Goal: Transaction & Acquisition: Purchase product/service

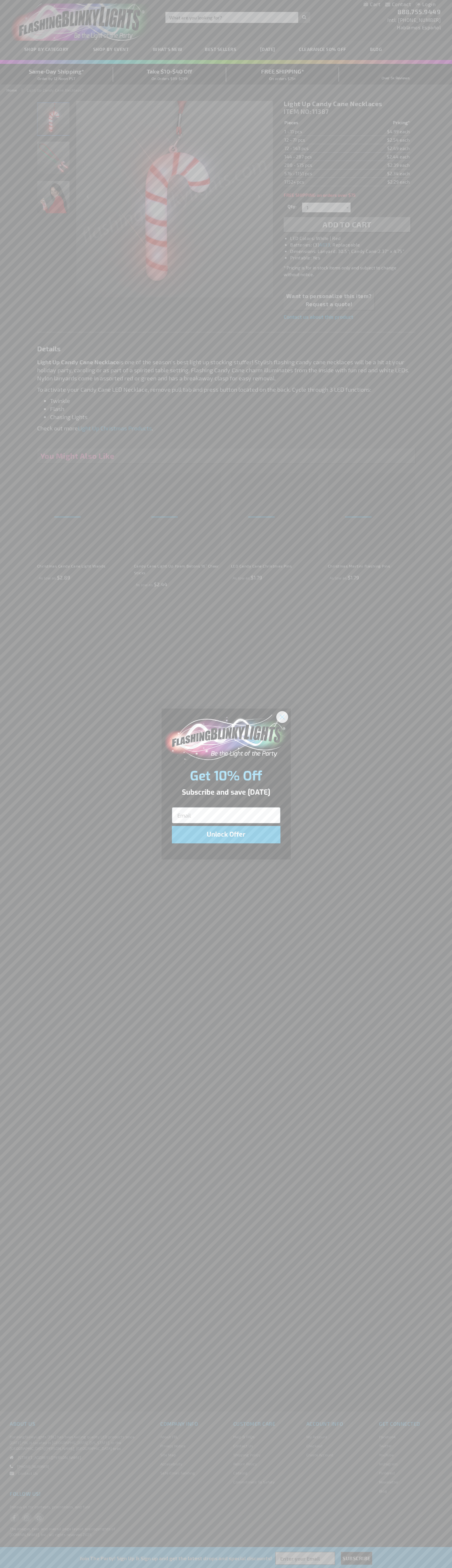
click at [282, 716] on icon "Close dialog" at bounding box center [281, 716] width 4 height 4
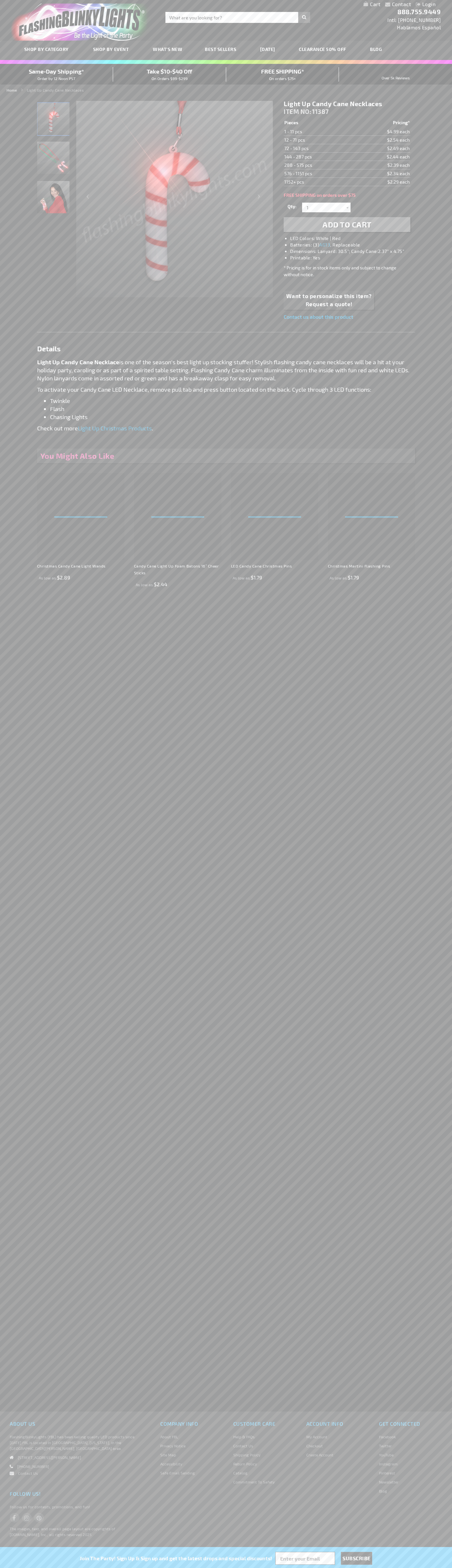
click at [353, 239] on li "LED Colors: White | Red" at bounding box center [353, 238] width 126 height 7
click at [347, 225] on span "Add to Cart" at bounding box center [347, 224] width 49 height 9
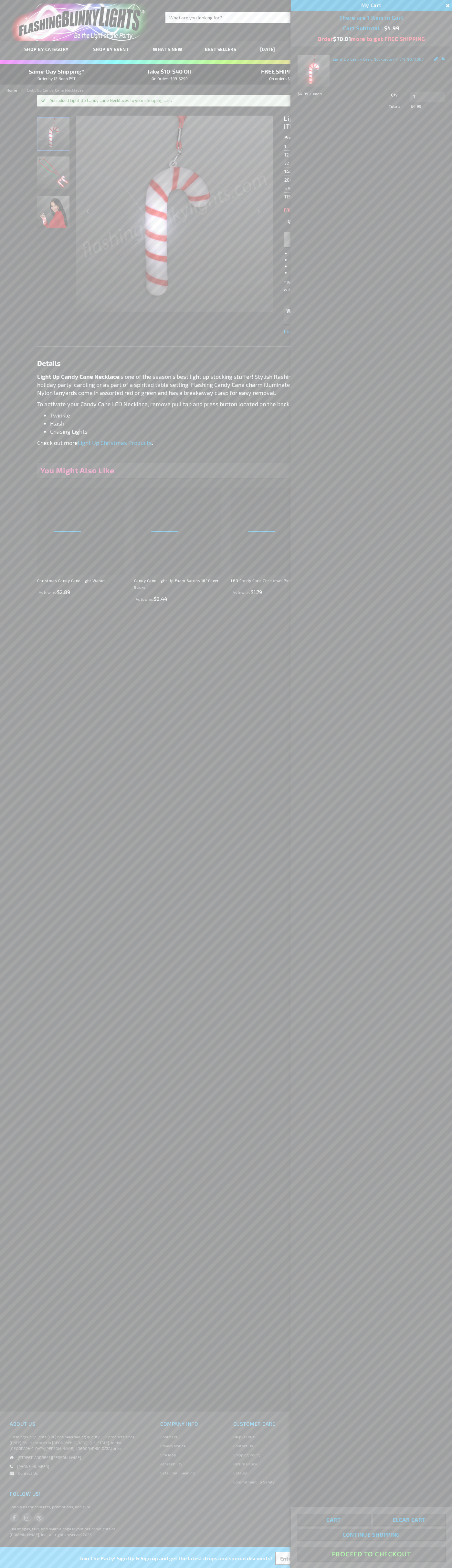
click at [371, 1554] on button "Proceed To Checkout" at bounding box center [371, 1554] width 148 height 15
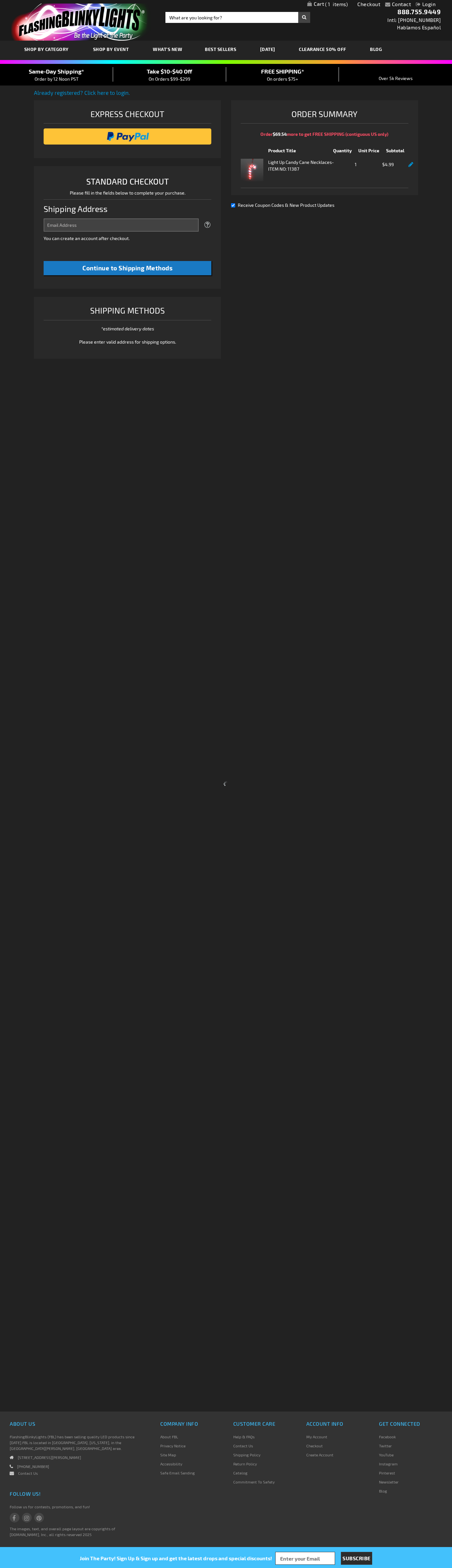
select select "US"
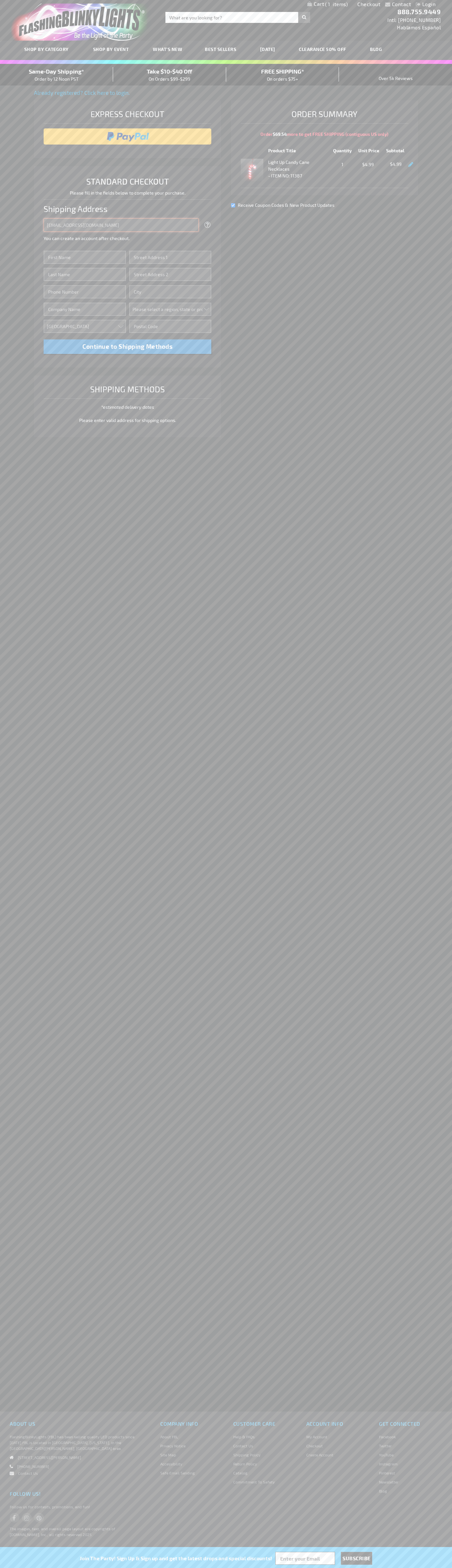
type input "johnsmith005@storebotmail.joonix.net"
type input "John"
type input "2590 Pearl Street"
type input "First floor"
type input "boulder"
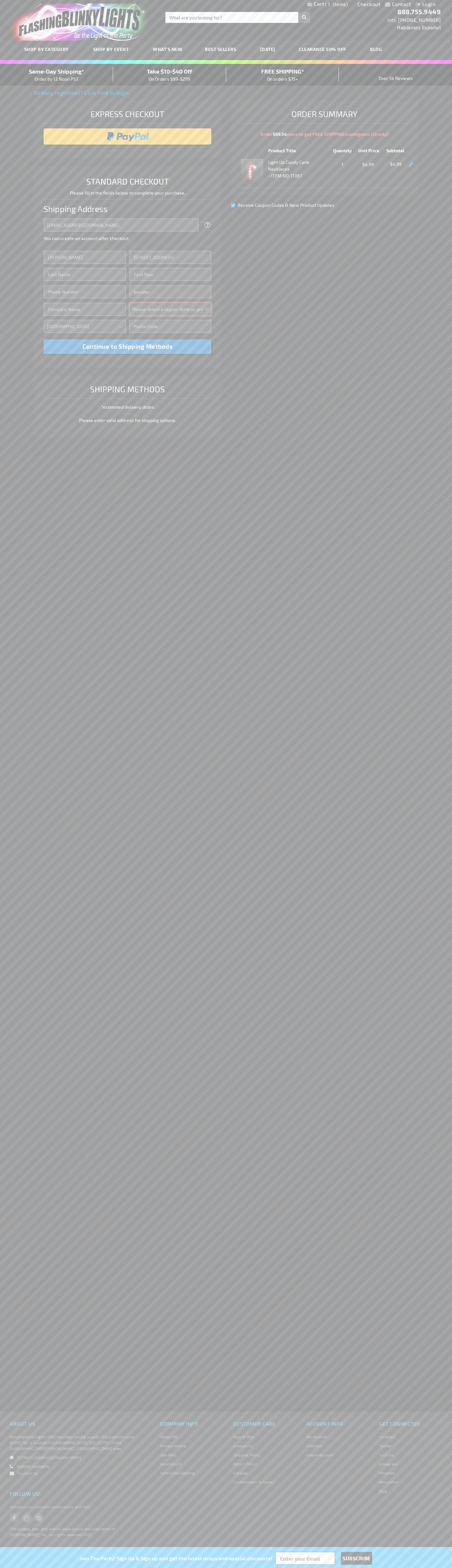
select select "13"
type input "80302"
type input "Smith"
type input "6502530000"
type input "John Smith"
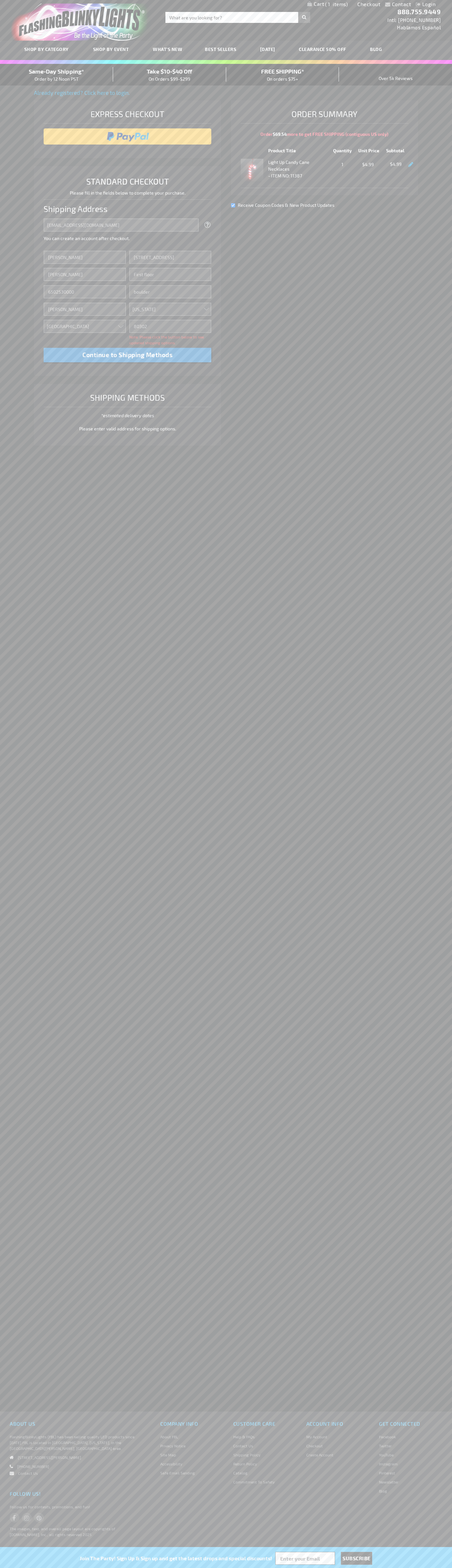
click at [57, 75] on div "Same-Day Shipping* Order by 12 Noon PST" at bounding box center [57, 74] width 113 height 15
click at [127, 136] on input "image" at bounding box center [127, 136] width 161 height 13
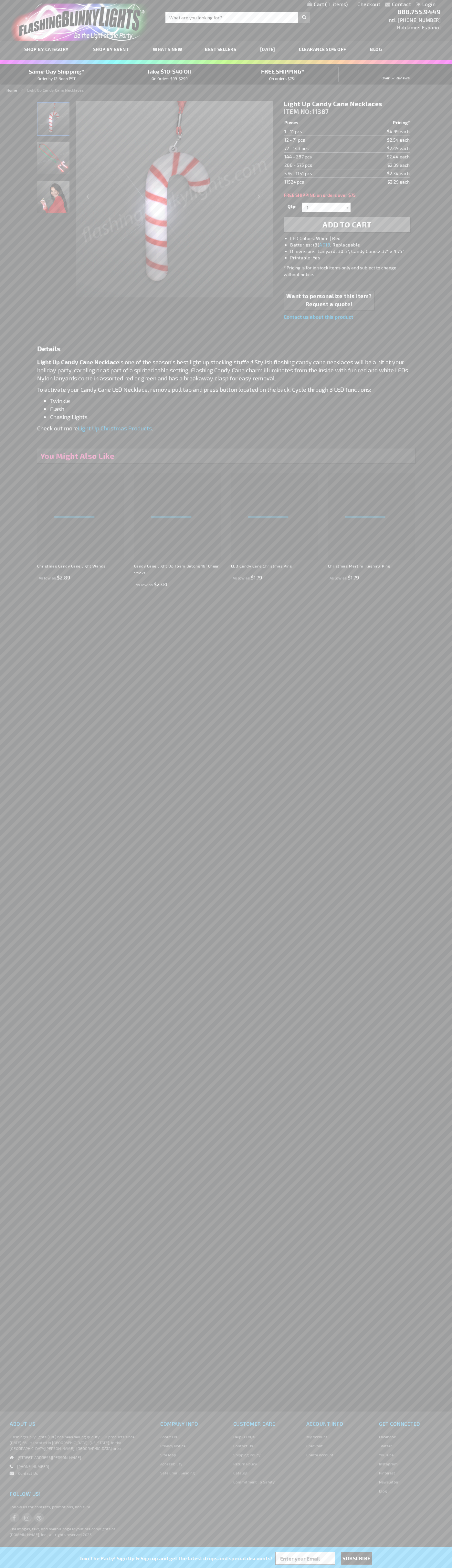
click at [327, 4] on span "1" at bounding box center [336, 4] width 23 height 6
